Goal: Register for event/course

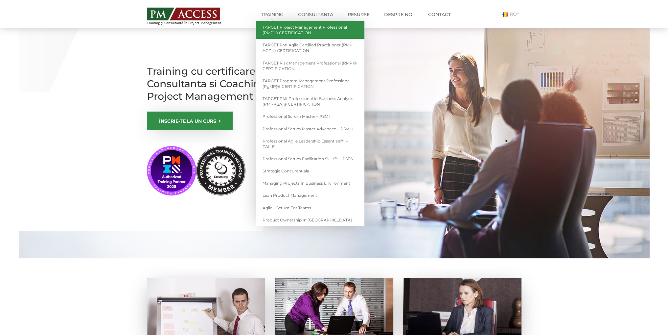
click at [280, 29] on link "TARGET Project Management Professional (PMP)® CERTIFICATION" at bounding box center [310, 30] width 109 height 18
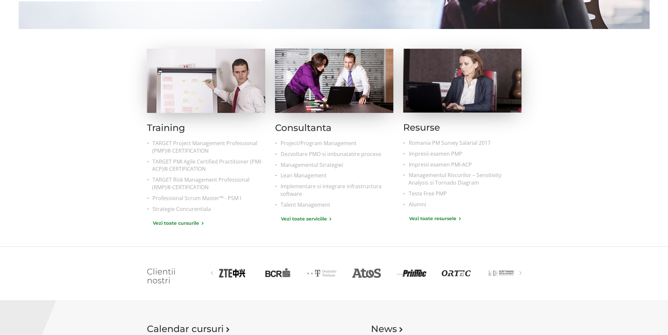
scroll to position [230, 0]
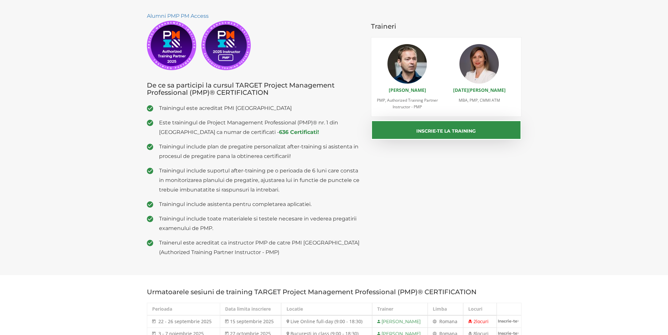
scroll to position [197, 0]
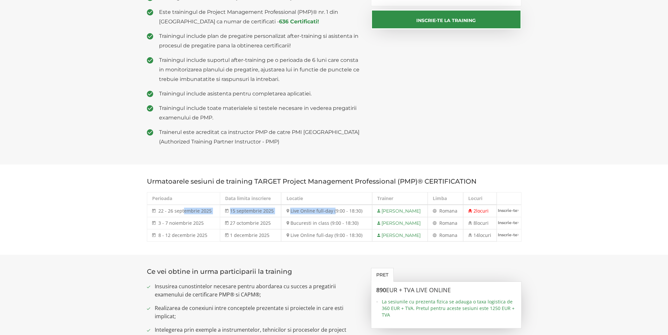
drag, startPoint x: 183, startPoint y: 208, endPoint x: 329, endPoint y: 208, distance: 146.0
click at [329, 208] on tr "22 - 26 septembrie 2025 [DATE] - [DATE] 15 septembrie 2025 Live Online full-day…" at bounding box center [334, 211] width 375 height 12
click at [329, 208] on td "Live Online full-day (9:00 - 18:30)" at bounding box center [326, 211] width 91 height 12
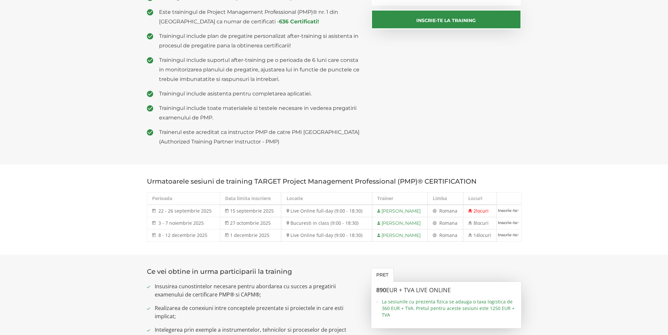
click at [322, 222] on td "Bucuresti in class (9:00 - 18:30)" at bounding box center [326, 223] width 91 height 12
drag, startPoint x: 313, startPoint y: 222, endPoint x: 247, endPoint y: 219, distance: 65.5
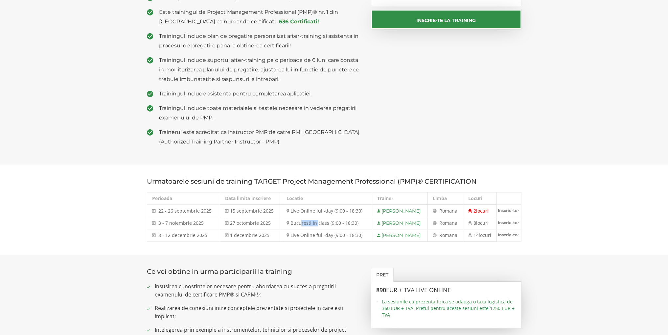
click at [282, 222] on td "Bucuresti in class (9:00 - 18:30)" at bounding box center [326, 223] width 91 height 12
drag, startPoint x: 247, startPoint y: 219, endPoint x: 160, endPoint y: 224, distance: 87.0
click at [160, 224] on tr "3 - 7 noiembrie 2025 3 - 7 noi 2025 27 octombrie 2025 Bucuresti in class (9:00 …" at bounding box center [334, 223] width 375 height 12
click at [160, 224] on span "3 - 7 noiembrie 2025" at bounding box center [180, 223] width 45 height 6
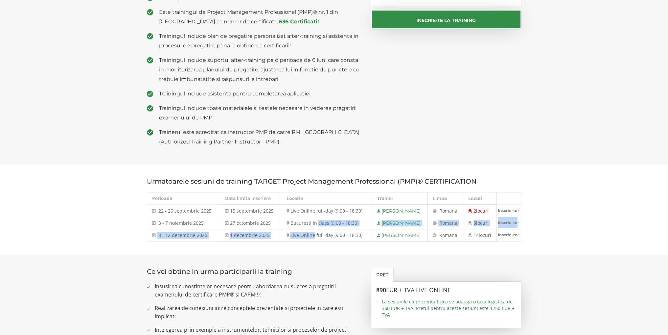
drag, startPoint x: 308, startPoint y: 237, endPoint x: 313, endPoint y: 219, distance: 19.0
click at [313, 219] on tbody "22 - 26 septembrie 2025 22 - 26 sep 2025 15 septembrie 2025 Live Online full-da…" at bounding box center [334, 223] width 375 height 37
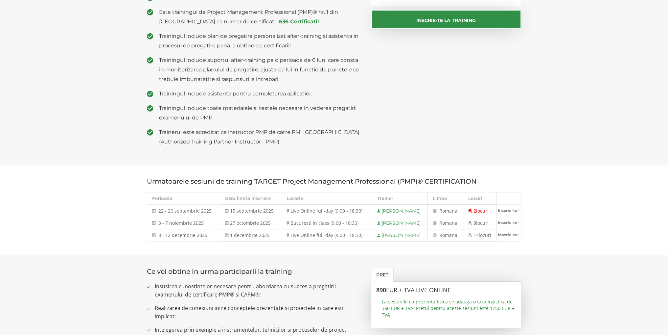
click at [311, 219] on td "Bucuresti in class (9:00 - 18:30)" at bounding box center [326, 223] width 91 height 12
drag, startPoint x: 296, startPoint y: 219, endPoint x: 191, endPoint y: 219, distance: 104.2
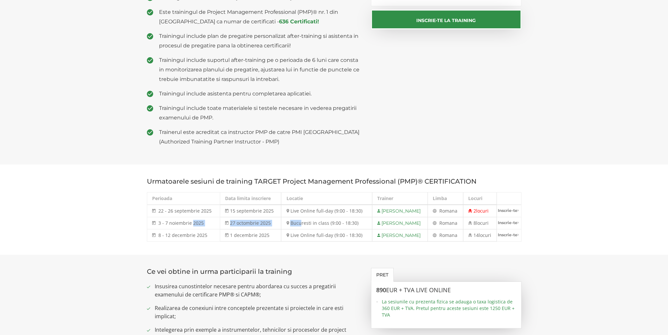
click at [191, 219] on tr "3 - 7 noiembrie 2025 3 - 7 noi 2025 27 octombrie 2025 Bucuresti in class (9:00 …" at bounding box center [334, 223] width 375 height 12
click at [231, 219] on td "27 octombrie 2025" at bounding box center [250, 223] width 61 height 12
drag, startPoint x: 231, startPoint y: 219, endPoint x: 421, endPoint y: 226, distance: 189.5
click at [421, 226] on tr "3 - 7 noiembrie 2025 3 - 7 noi 2025 27 octombrie 2025 Bucuresti in class (9:00 …" at bounding box center [334, 223] width 375 height 12
click at [446, 254] on section "Urmatoarele sesiuni de training TARGET Project Management Professional (PMP)® C…" at bounding box center [334, 209] width 668 height 90
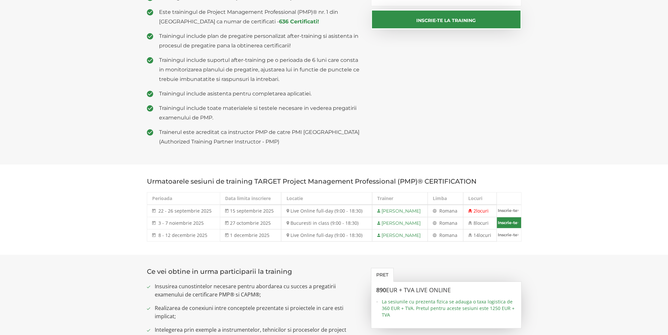
click at [515, 223] on link "Inscrie-te" at bounding box center [509, 222] width 24 height 11
select select "Bucuresti in class (9:00 - 18:30) - 3 noiembrie - 7 noiembrie 2025"
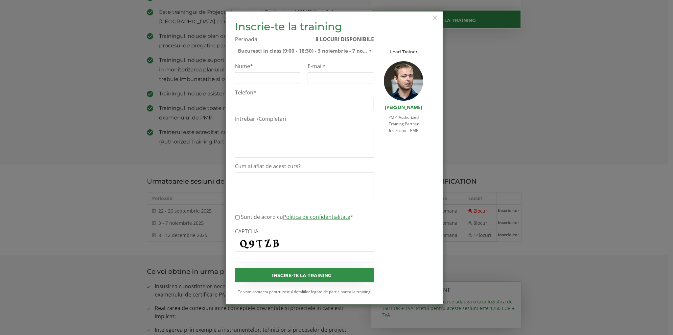
click at [260, 108] on input "Telefon *" at bounding box center [304, 105] width 139 height 12
click at [342, 193] on textarea "Cum ai aflat de acest curs?" at bounding box center [304, 188] width 139 height 33
click at [436, 18] on span "×" at bounding box center [435, 18] width 9 height 18
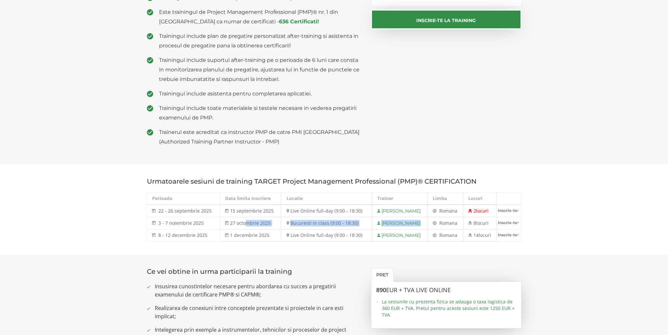
drag, startPoint x: 249, startPoint y: 221, endPoint x: 435, endPoint y: 228, distance: 186.6
click at [435, 228] on tr "3 - 7 noiembrie 2025 3 - 7 noi 2025 27 octombrie 2025 Bucuresti in class (9:00 …" at bounding box center [334, 223] width 375 height 12
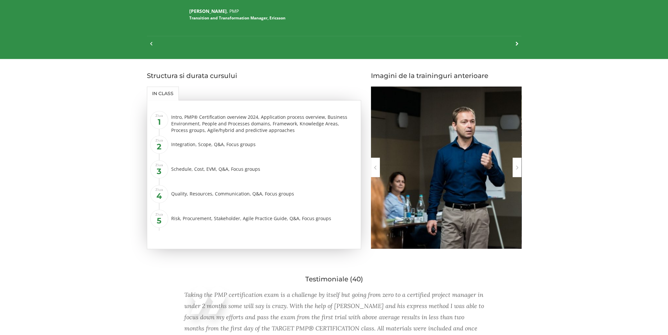
scroll to position [833, 0]
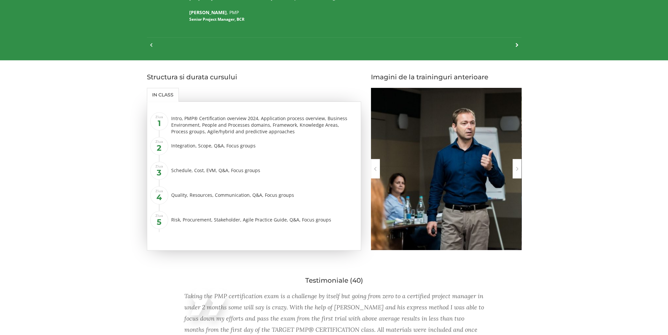
click at [517, 165] on div at bounding box center [517, 168] width 9 height 19
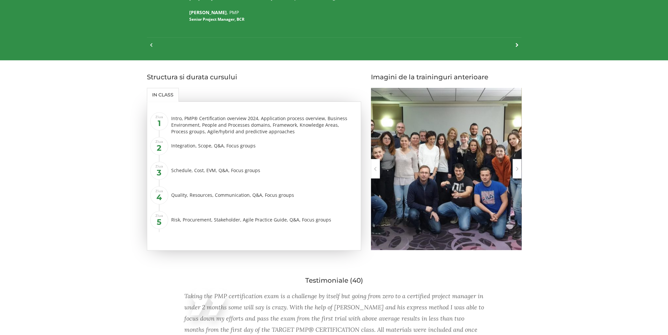
click at [517, 165] on div at bounding box center [517, 168] width 9 height 19
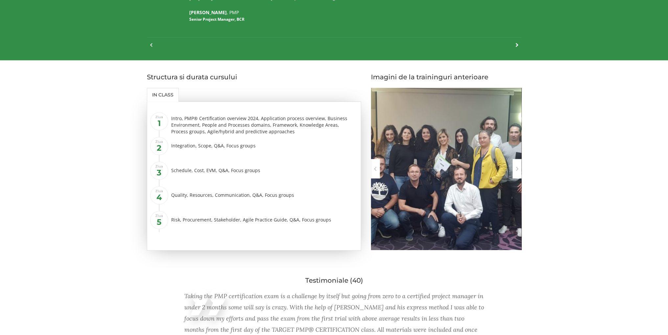
click at [517, 165] on div at bounding box center [517, 168] width 9 height 19
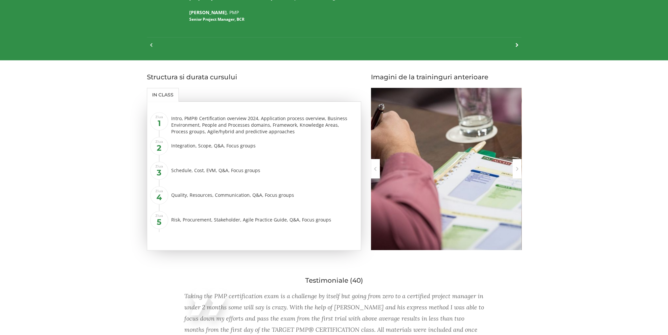
click at [517, 165] on div at bounding box center [517, 168] width 9 height 19
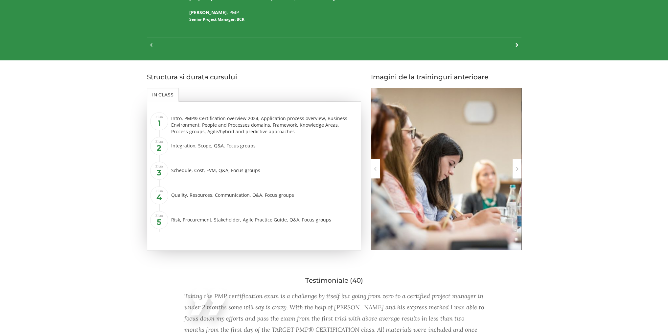
click at [517, 165] on div at bounding box center [517, 168] width 9 height 19
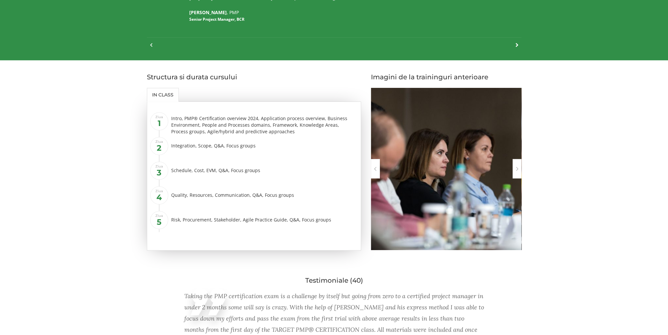
click at [517, 165] on div at bounding box center [517, 168] width 9 height 19
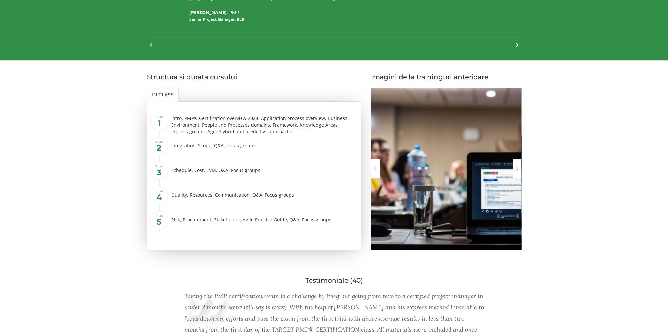
click at [517, 165] on div at bounding box center [517, 168] width 9 height 19
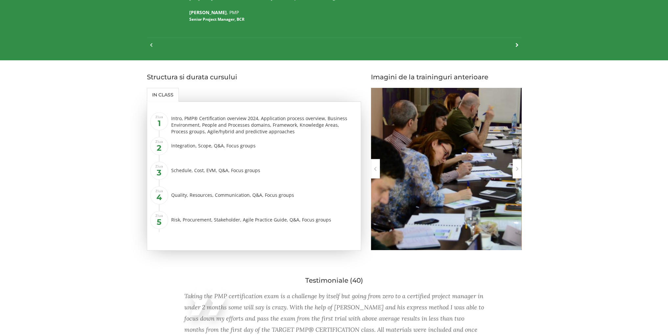
click at [517, 165] on div at bounding box center [517, 168] width 9 height 19
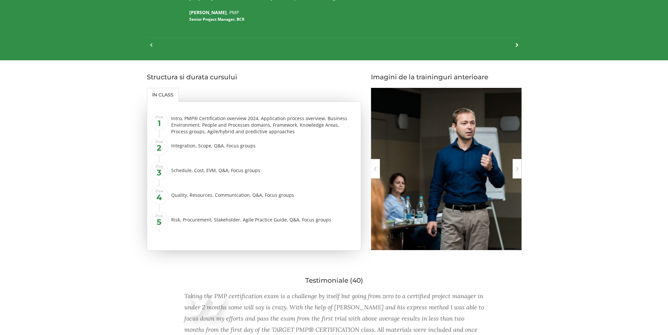
click at [581, 245] on section "Structura si durata cursului In class Ziua 1 Intro, PMP® Certification overview…" at bounding box center [334, 161] width 668 height 203
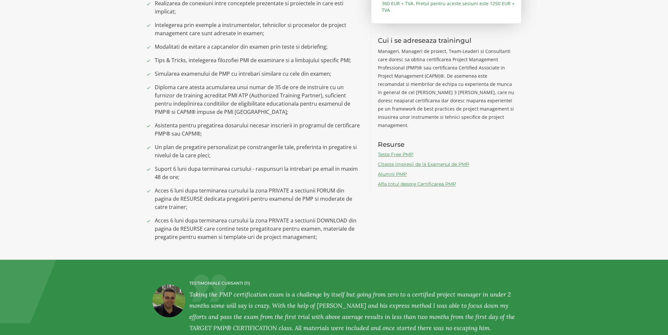
scroll to position [0, 0]
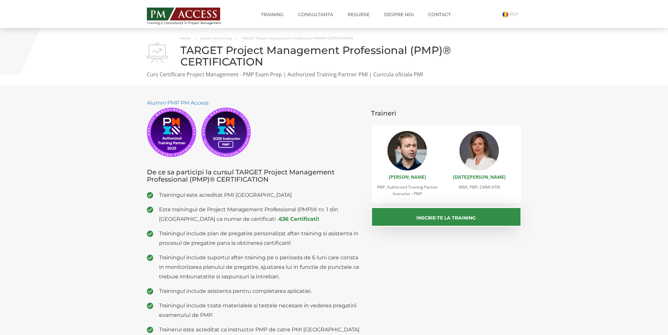
drag, startPoint x: 498, startPoint y: 257, endPoint x: 448, endPoint y: -29, distance: 290.0
click at [395, 24] on link "Alumni" at bounding box center [433, 27] width 109 height 12
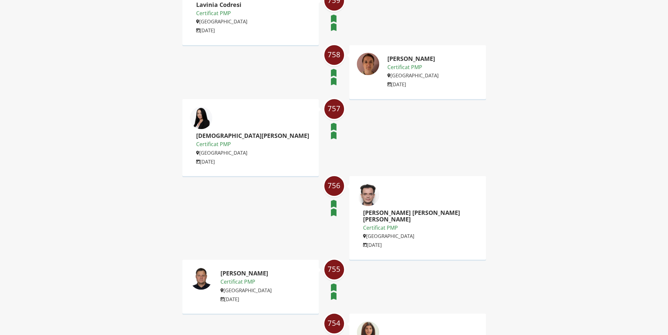
scroll to position [986, 0]
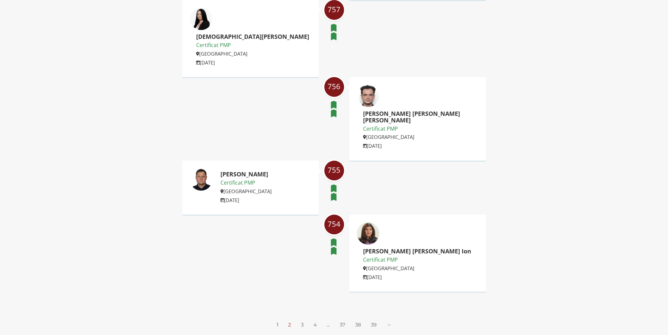
click at [291, 321] on link "2" at bounding box center [289, 324] width 3 height 6
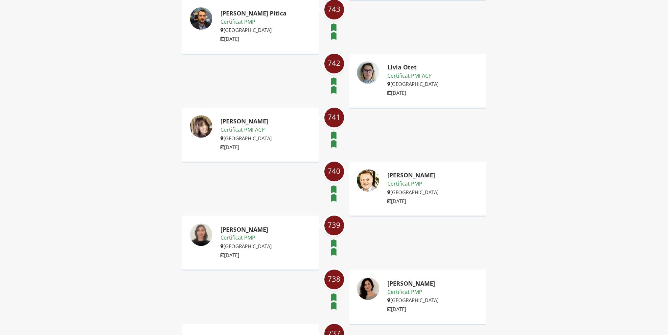
scroll to position [789, 0]
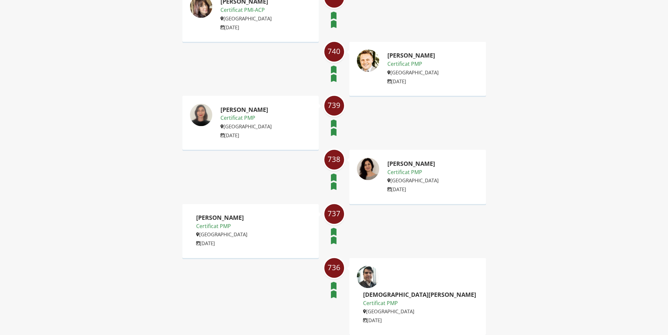
drag, startPoint x: 239, startPoint y: 187, endPoint x: 254, endPoint y: 191, distance: 15.2
click at [248, 214] on h2 "Sergiu - Catalin Toaca" at bounding box center [221, 217] width 51 height 7
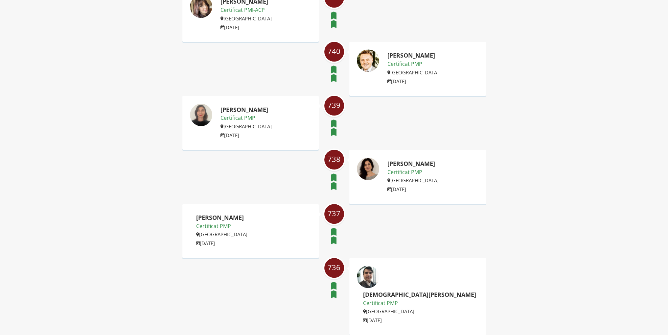
click at [260, 204] on div "Sergiu - Catalin Toaca Certificat PMP Romania 23 January 2025" at bounding box center [250, 231] width 137 height 54
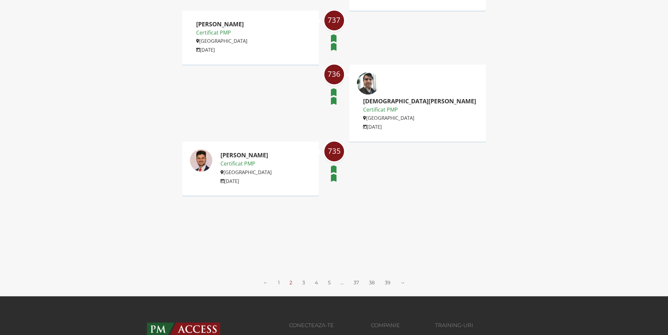
scroll to position [986, 0]
